Goal: Connect with others: Establish contact or relationships with other users

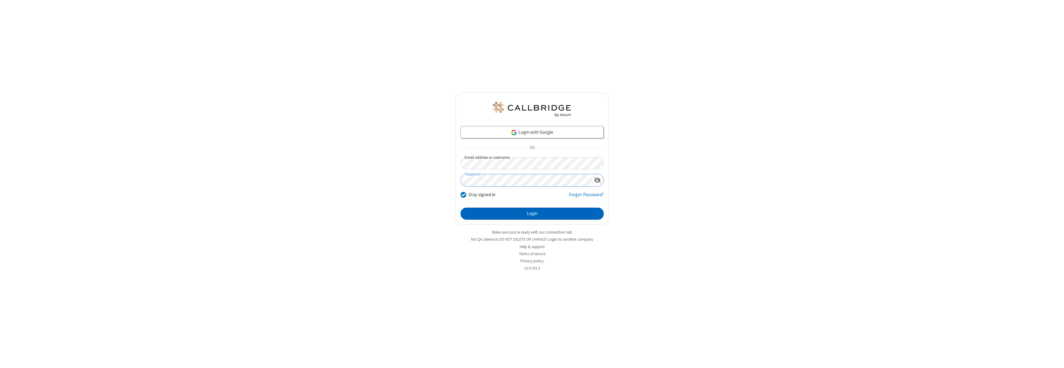
click at [532, 214] on button "Login" at bounding box center [532, 214] width 143 height 12
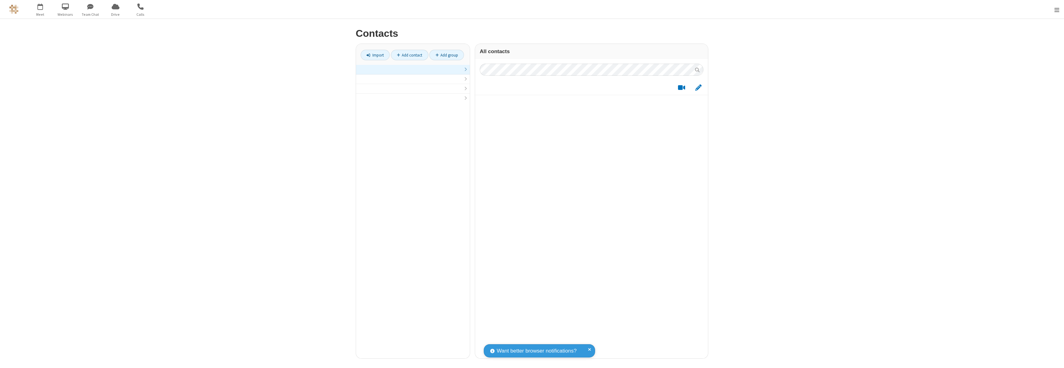
click at [413, 73] on link at bounding box center [413, 70] width 114 height 10
click at [410, 55] on link "Add contact" at bounding box center [409, 55] width 37 height 11
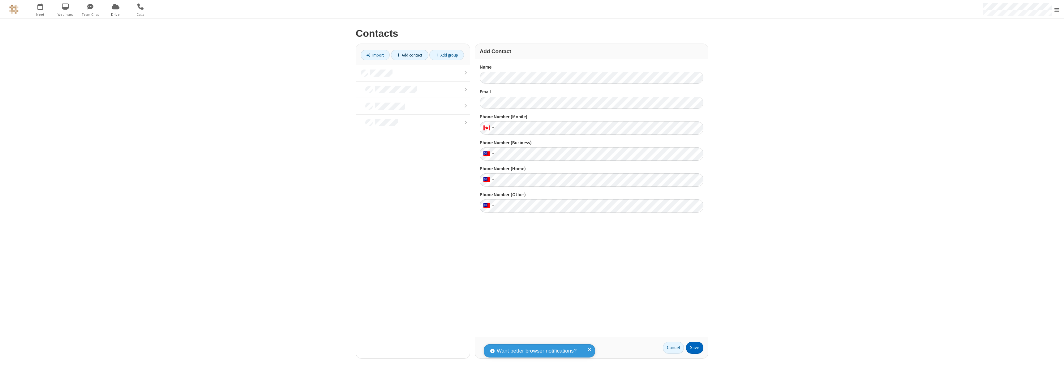
click at [695, 348] on button "Save" at bounding box center [694, 348] width 17 height 12
